Goal: Task Accomplishment & Management: Manage account settings

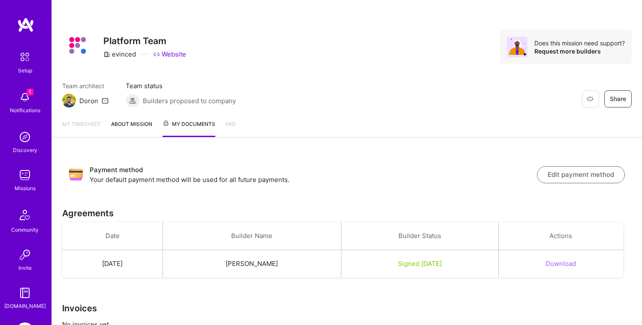
click at [564, 177] on button "Edit payment method" at bounding box center [581, 174] width 88 height 17
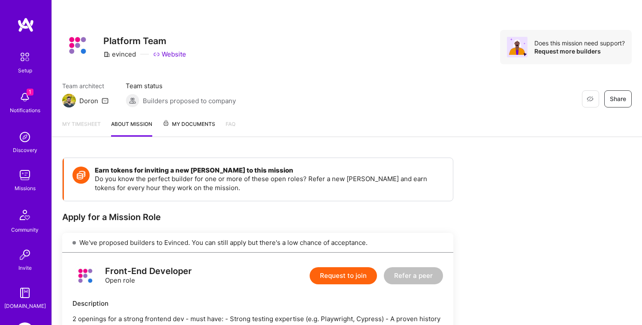
click at [182, 125] on span "My Documents" at bounding box center [188, 124] width 53 height 9
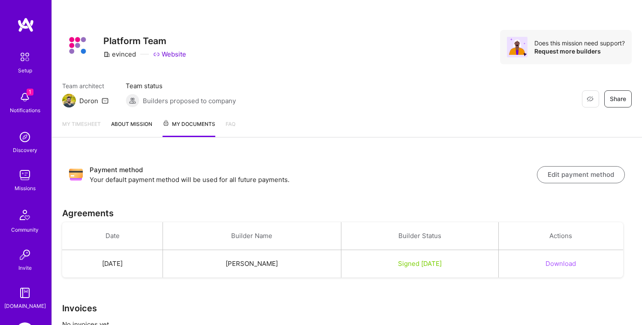
scroll to position [31, 0]
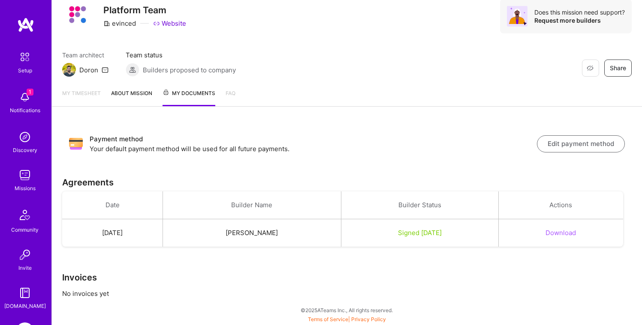
click at [569, 140] on button "Edit payment method" at bounding box center [581, 143] width 88 height 17
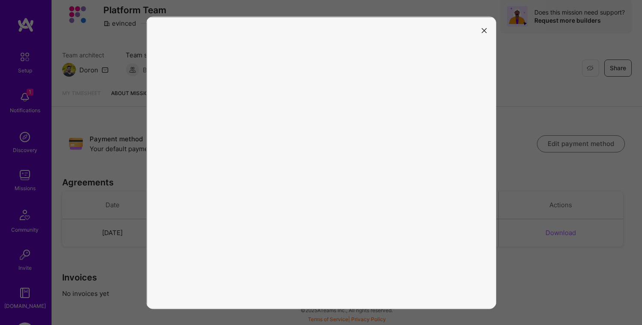
click at [482, 31] on icon "modal" at bounding box center [483, 30] width 5 height 5
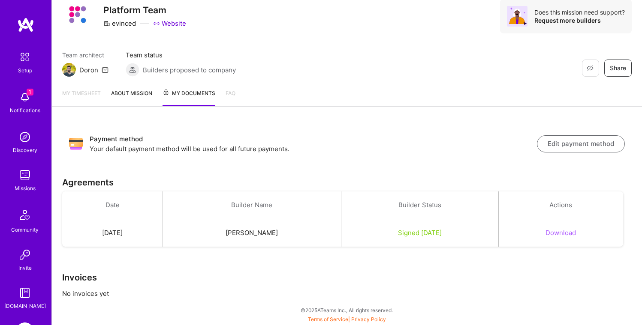
click at [557, 148] on button "Edit payment method" at bounding box center [581, 143] width 88 height 17
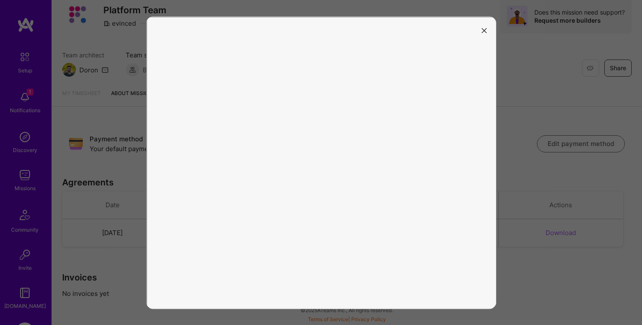
click at [486, 29] on icon "modal" at bounding box center [483, 30] width 5 height 5
